Goal: Task Accomplishment & Management: Manage account settings

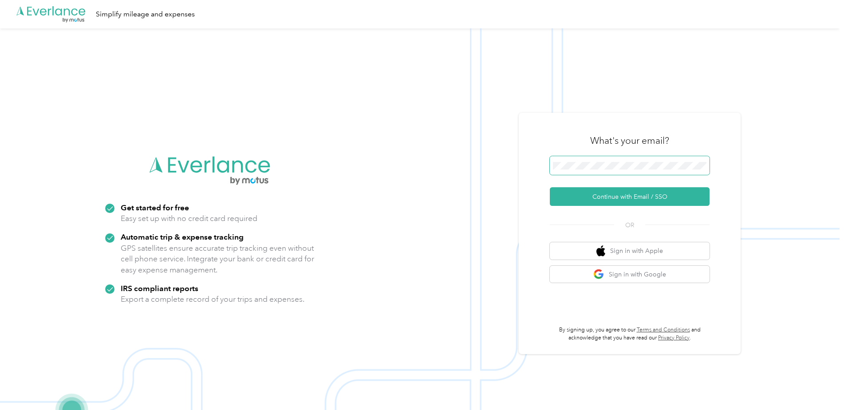
click at [581, 160] on span at bounding box center [630, 165] width 160 height 19
click at [602, 197] on button "Continue with Email / SSO" at bounding box center [630, 196] width 160 height 19
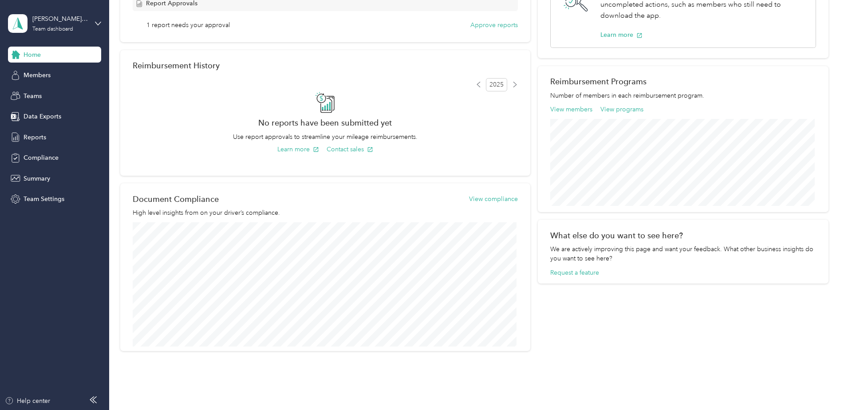
scroll to position [89, 0]
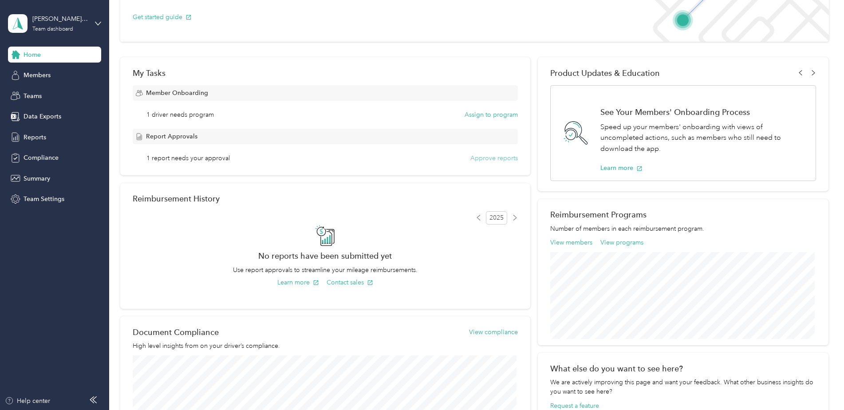
click at [491, 158] on button "Approve reports" at bounding box center [493, 158] width 47 height 9
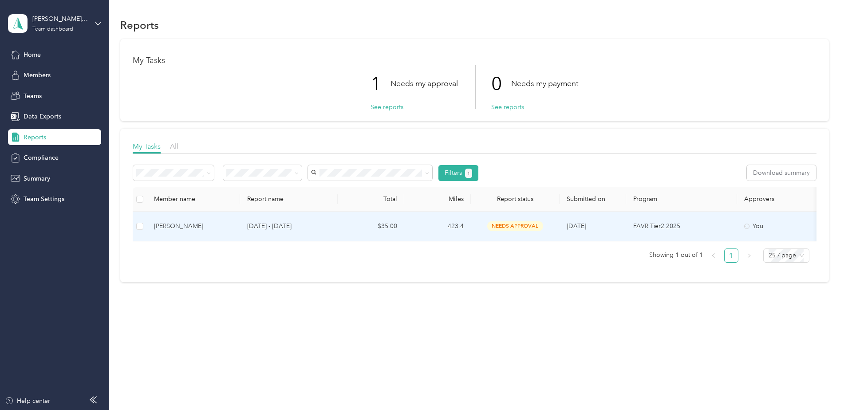
click at [345, 226] on td "$35.00" at bounding box center [371, 227] width 67 height 30
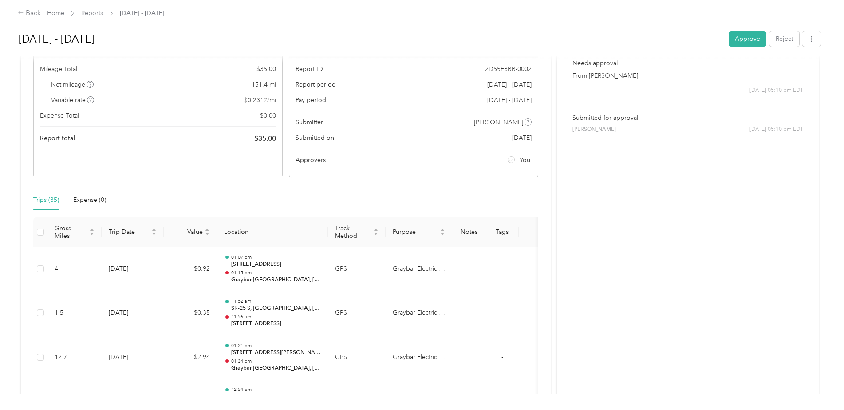
scroll to position [89, 0]
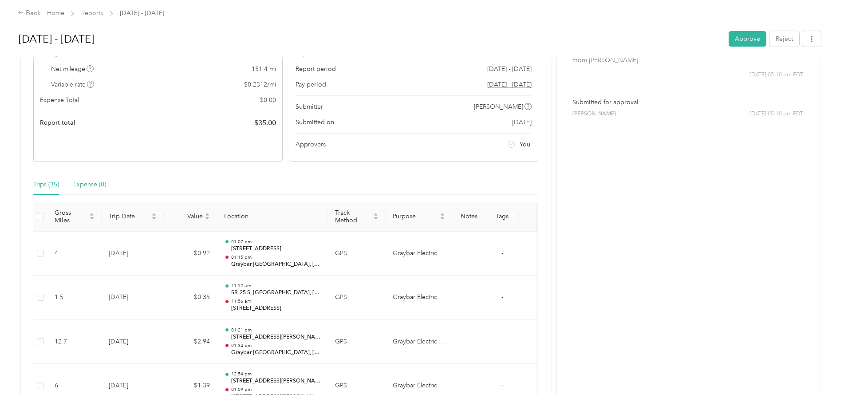
click at [85, 184] on div "Expense (0)" at bounding box center [89, 185] width 33 height 10
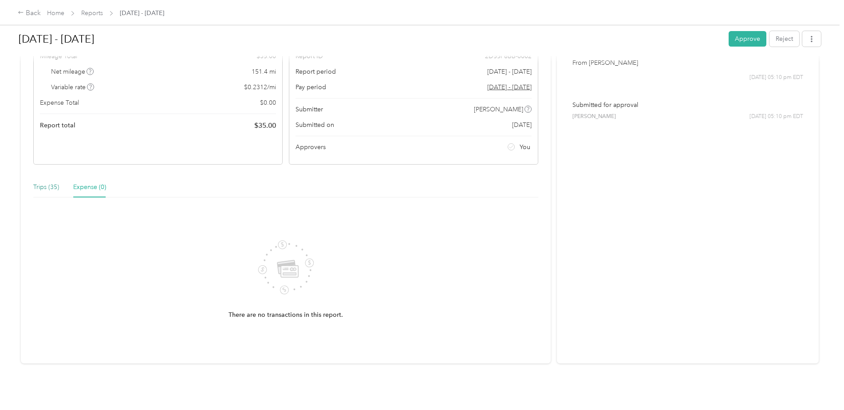
click at [39, 184] on div "Trips (35)" at bounding box center [46, 187] width 26 height 10
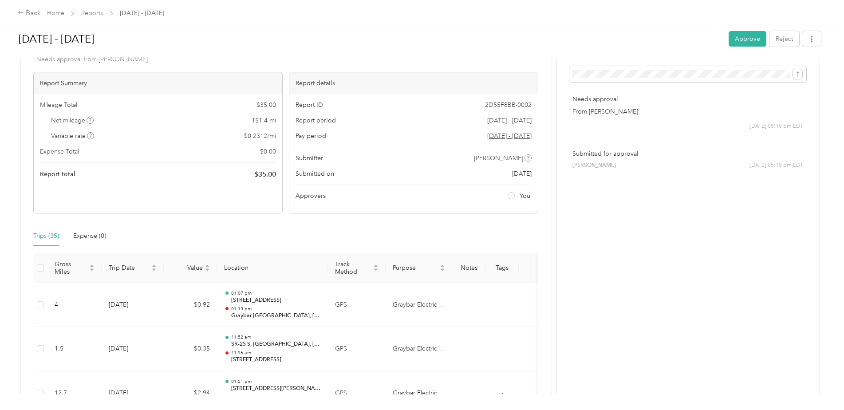
scroll to position [0, 0]
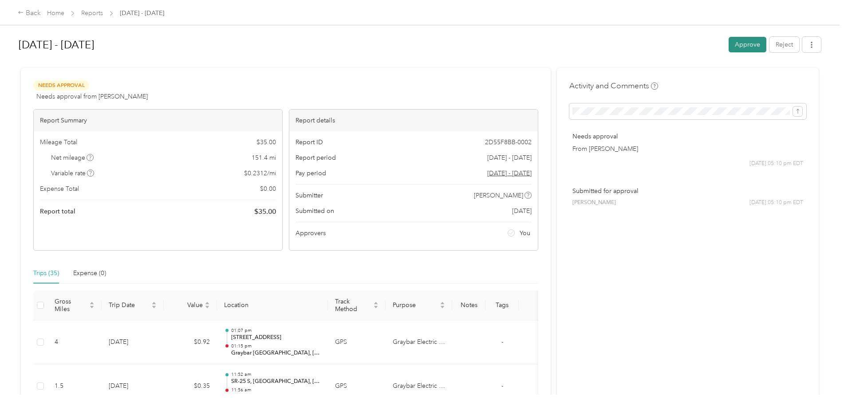
click at [747, 44] on button "Approve" at bounding box center [748, 45] width 38 height 16
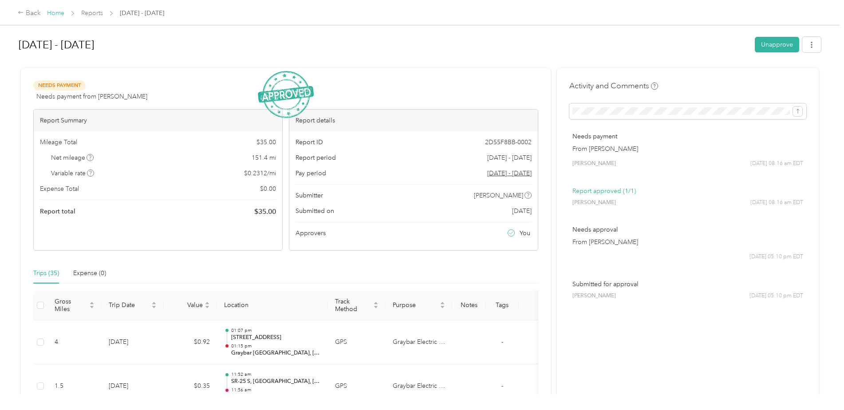
click at [59, 15] on link "Home" at bounding box center [55, 13] width 17 height 8
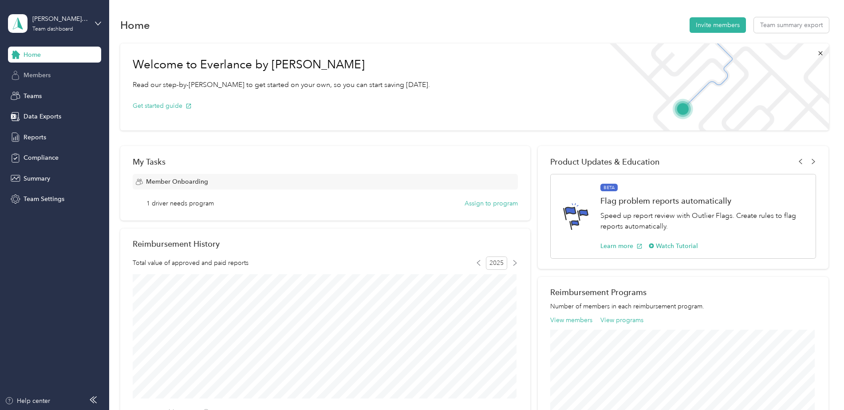
click at [36, 76] on span "Members" at bounding box center [37, 75] width 27 height 9
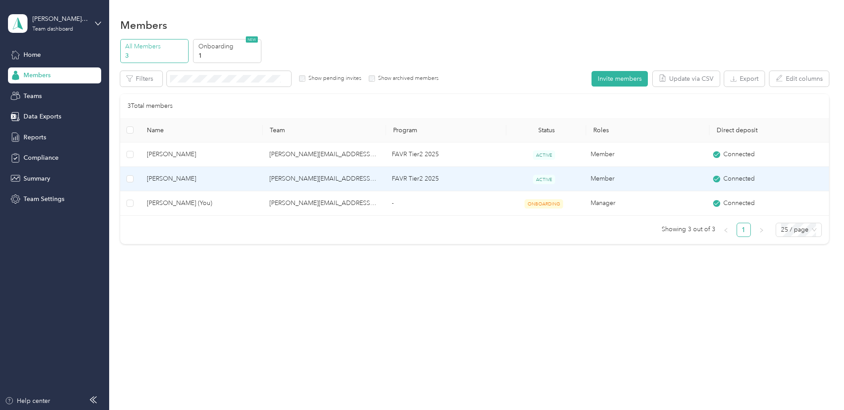
click at [219, 177] on span "Aaron McGuire" at bounding box center [201, 179] width 108 height 10
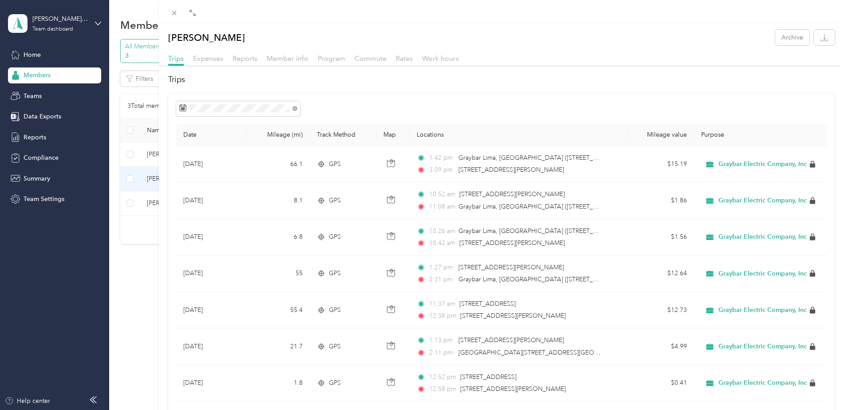
drag, startPoint x: 421, startPoint y: 92, endPoint x: 162, endPoint y: 95, distance: 258.7
click at [162, 95] on div at bounding box center [163, 205] width 6 height 410
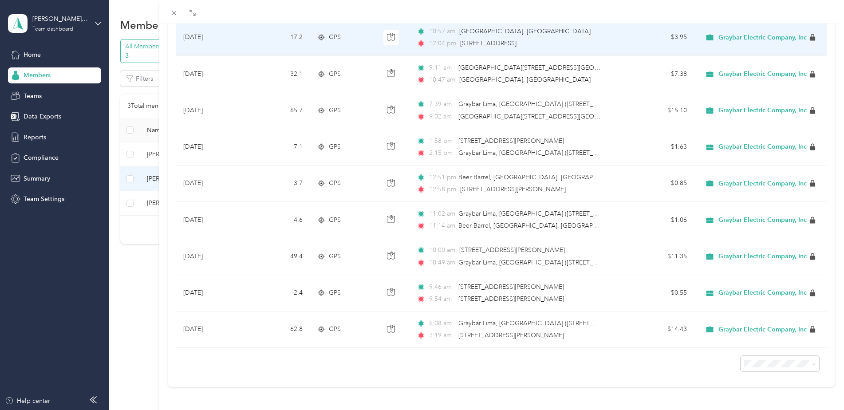
scroll to position [389, 0]
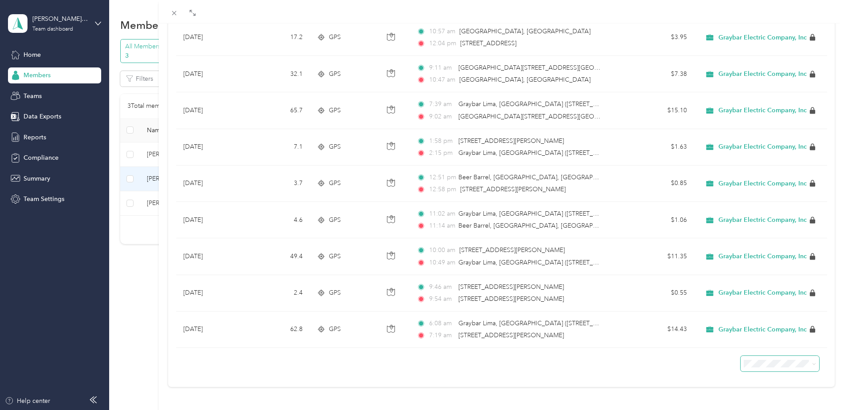
click at [812, 362] on icon at bounding box center [814, 364] width 4 height 4
click at [778, 328] on li "50 per load" at bounding box center [773, 325] width 79 height 16
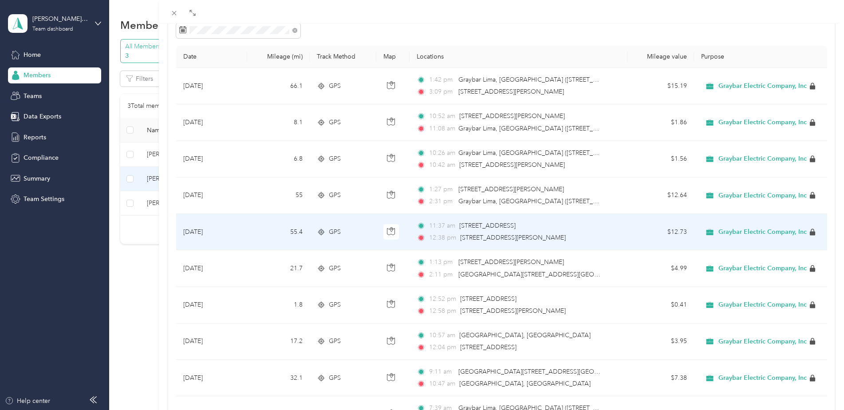
scroll to position [34, 0]
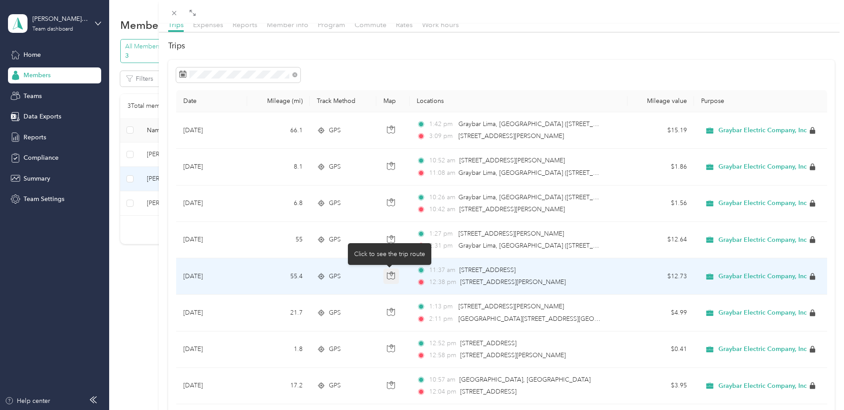
click at [387, 276] on icon "button" at bounding box center [391, 275] width 8 height 7
click at [365, 280] on div "GPS" at bounding box center [343, 277] width 52 height 10
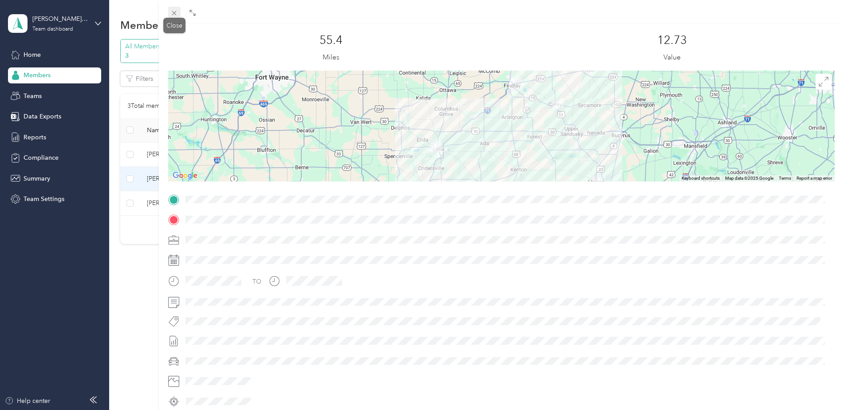
click at [174, 12] on icon at bounding box center [174, 13] width 8 height 8
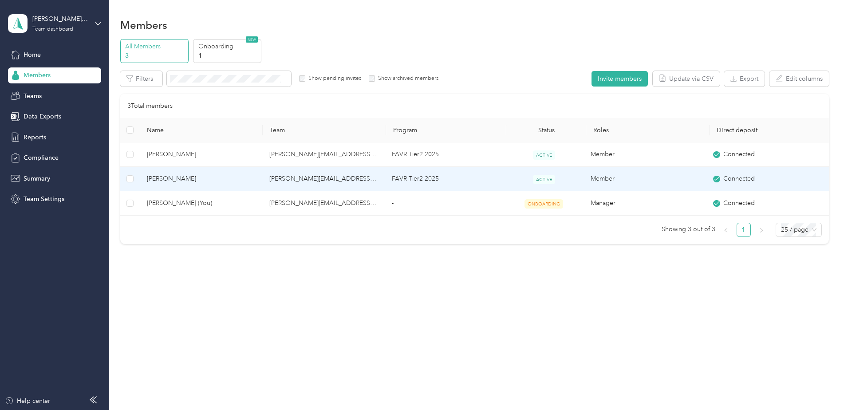
click at [356, 174] on td "chrisj.miller@graybar.com" at bounding box center [323, 179] width 122 height 24
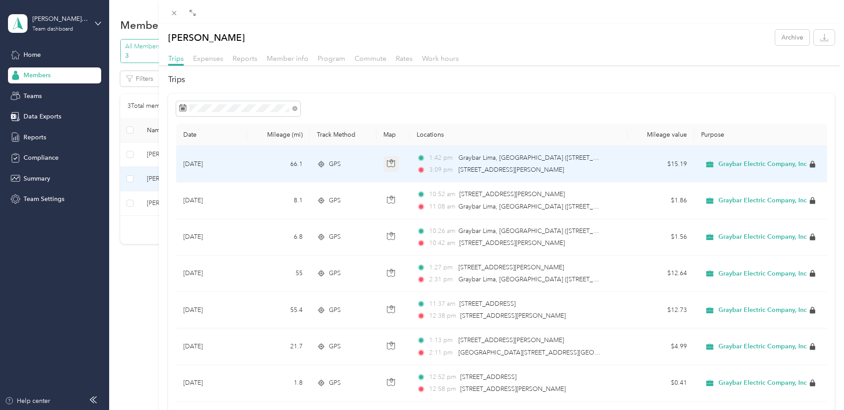
click at [387, 163] on icon "button" at bounding box center [391, 163] width 8 height 8
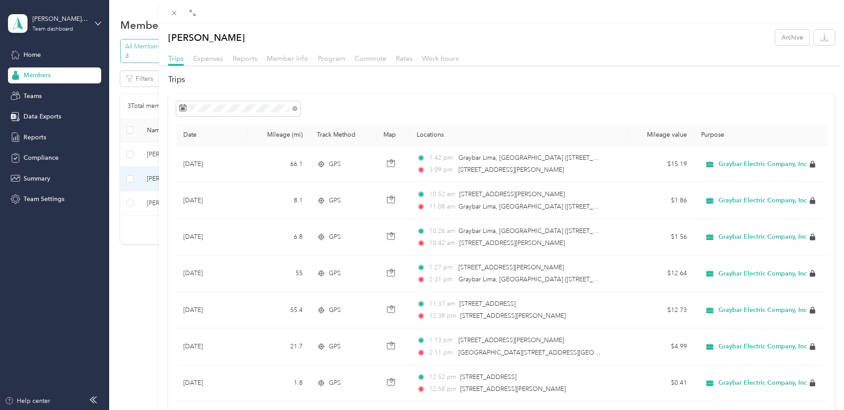
click at [585, 83] on h2 "Trips" at bounding box center [501, 80] width 666 height 12
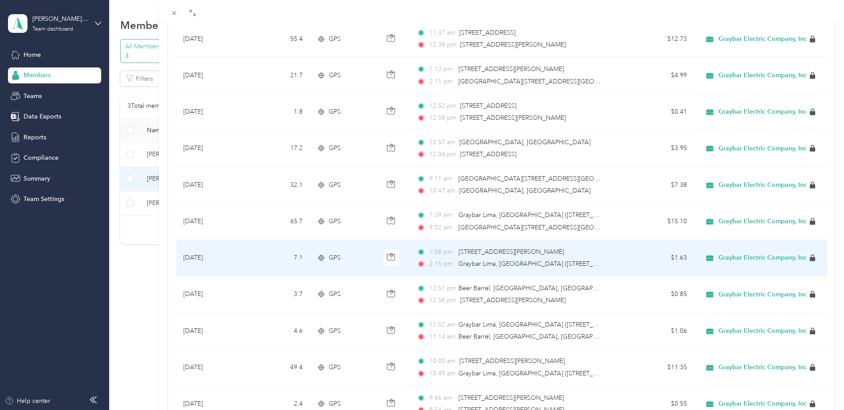
scroll to position [256, 0]
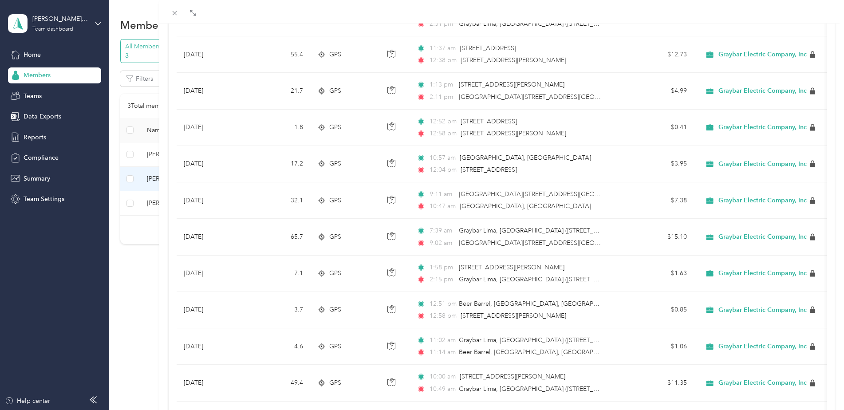
drag, startPoint x: 158, startPoint y: 295, endPoint x: 163, endPoint y: 288, distance: 8.6
click at [163, 288] on div at bounding box center [164, 205] width 6 height 410
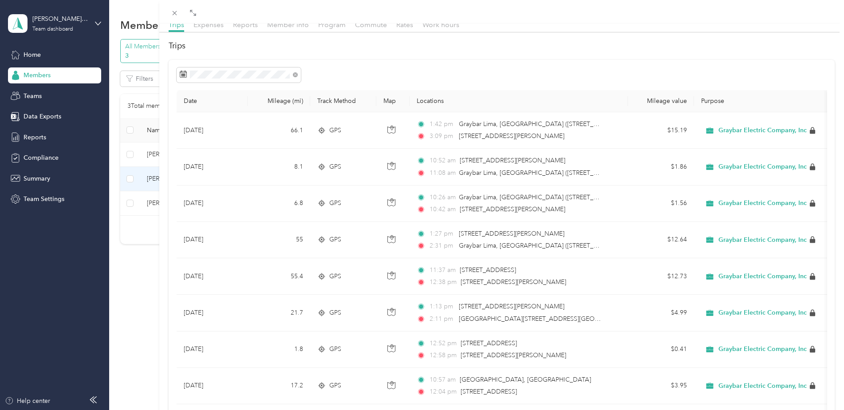
scroll to position [0, 0]
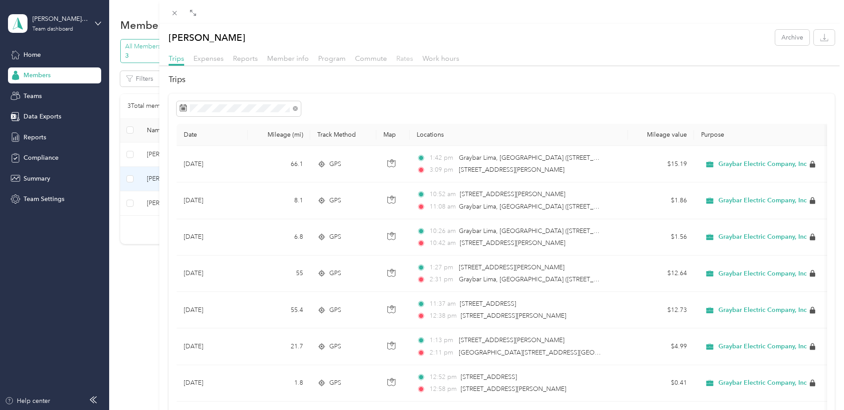
click at [401, 60] on span "Rates" at bounding box center [404, 58] width 17 height 8
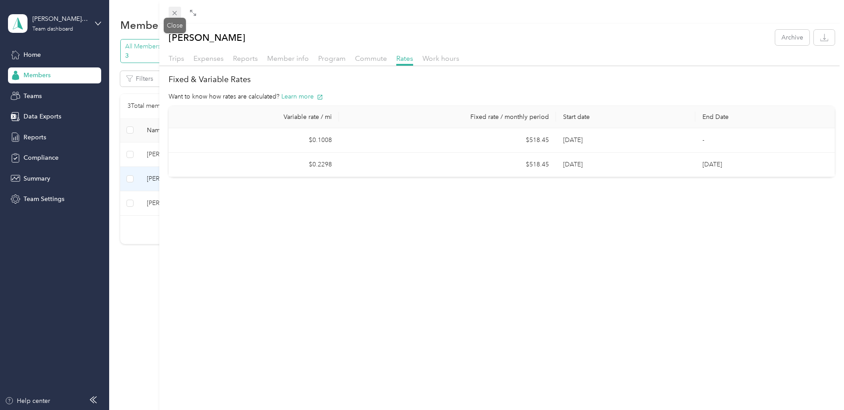
click at [176, 13] on icon at bounding box center [175, 13] width 8 height 8
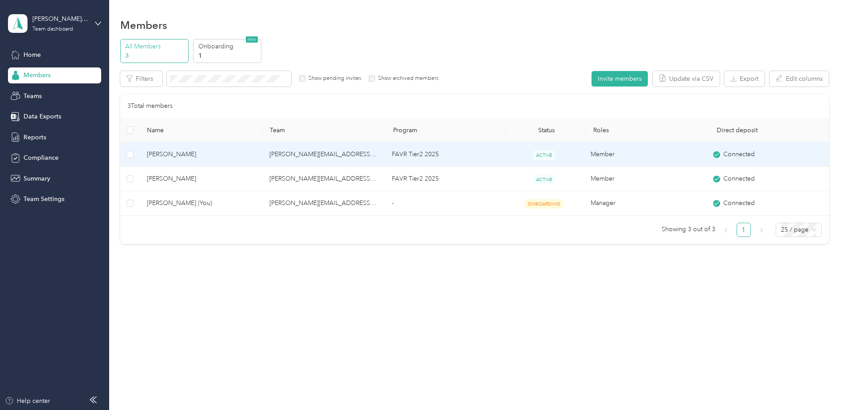
click at [231, 154] on span "Dave Gallup" at bounding box center [201, 155] width 108 height 10
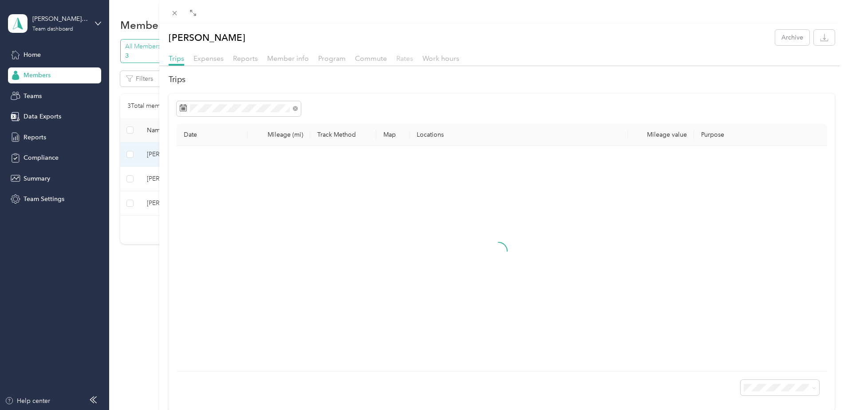
click at [396, 60] on span "Rates" at bounding box center [404, 58] width 17 height 8
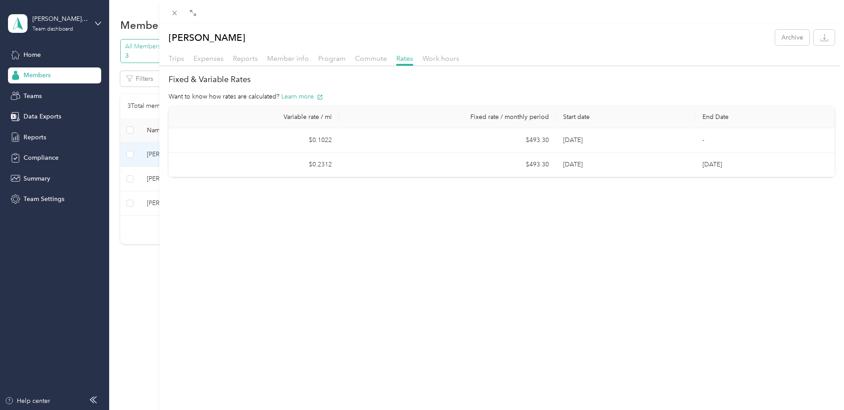
click at [427, 247] on div "Dave Gallup Archive Trips Expenses Reports Member info Program Commute Rates Wo…" at bounding box center [501, 229] width 685 height 410
click at [173, 11] on icon at bounding box center [175, 13] width 8 height 8
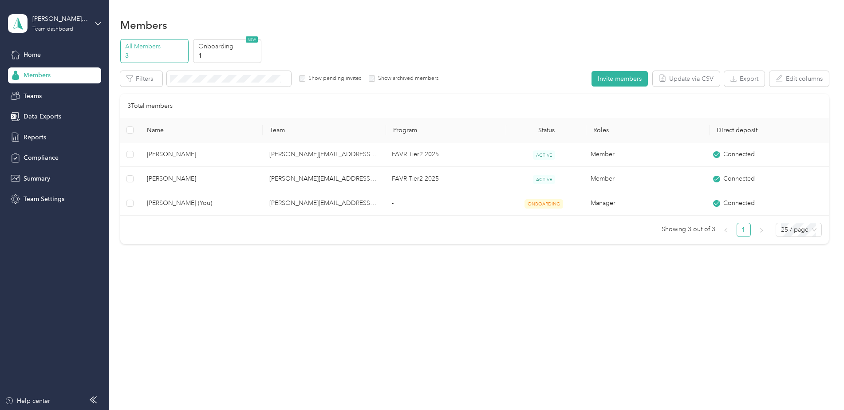
click at [148, 52] on p "3" at bounding box center [155, 55] width 60 height 9
click at [510, 34] on section "Members All Members 3 Onboarding 1 NEW Edit role Edit team Export Selected 0 of…" at bounding box center [474, 134] width 709 height 236
